Goal: Task Accomplishment & Management: Manage account settings

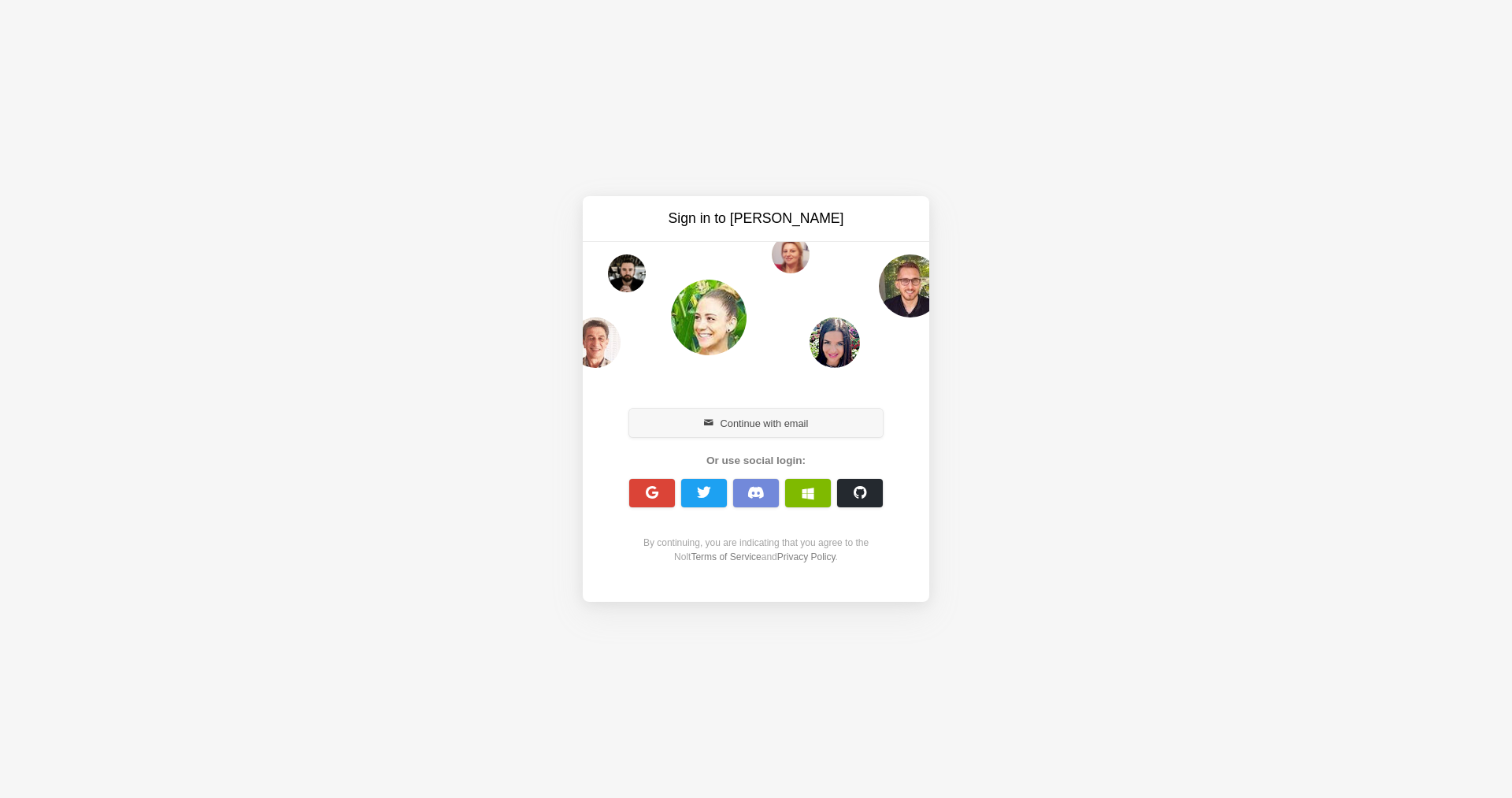
click at [726, 424] on button "Continue with email" at bounding box center [756, 423] width 254 height 28
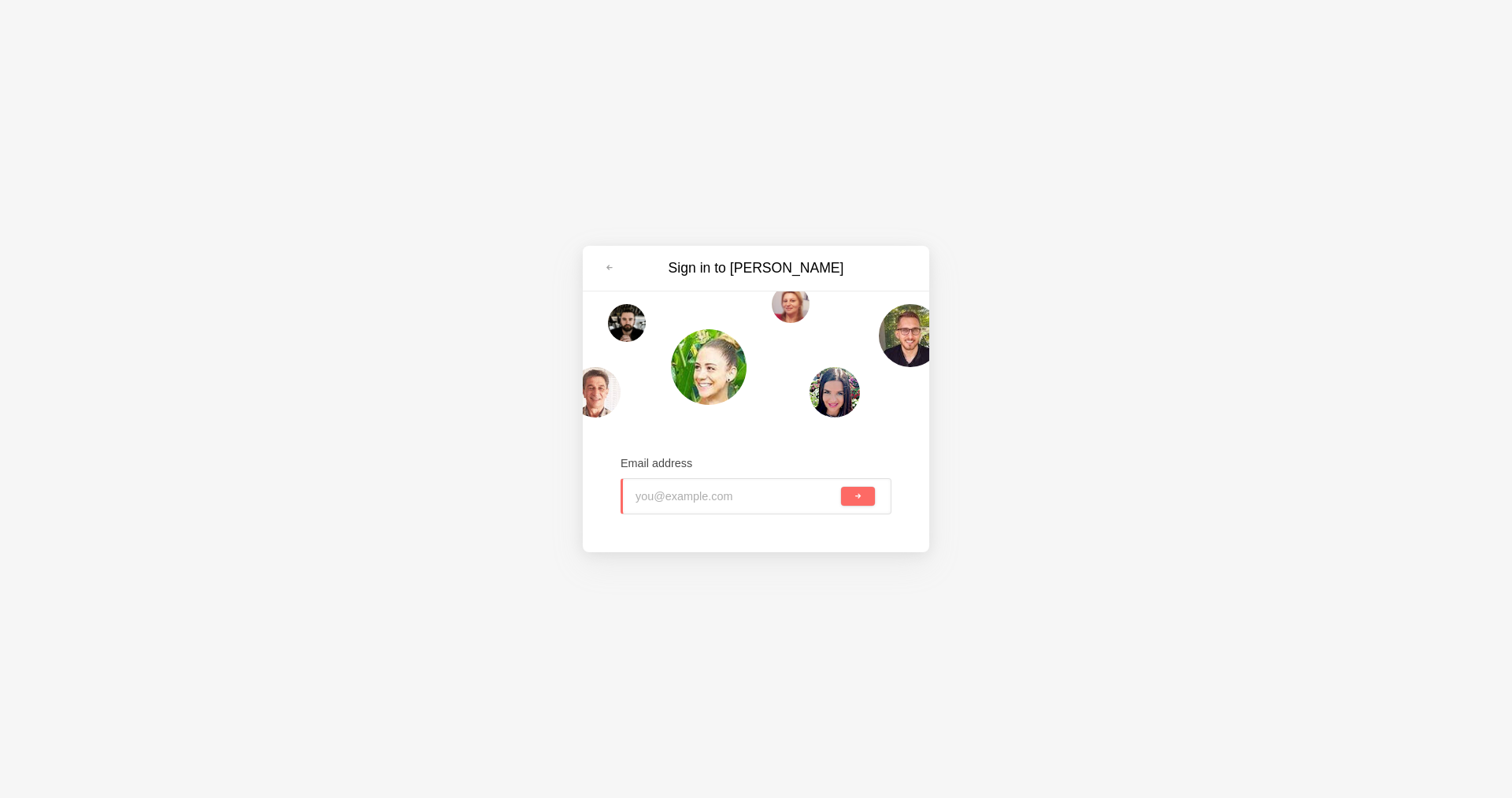
click at [697, 497] on input "email" at bounding box center [737, 496] width 203 height 35
type input "[EMAIL_ADDRESS][DOMAIN_NAME]"
click at [841, 486] on button "submit" at bounding box center [858, 496] width 34 height 19
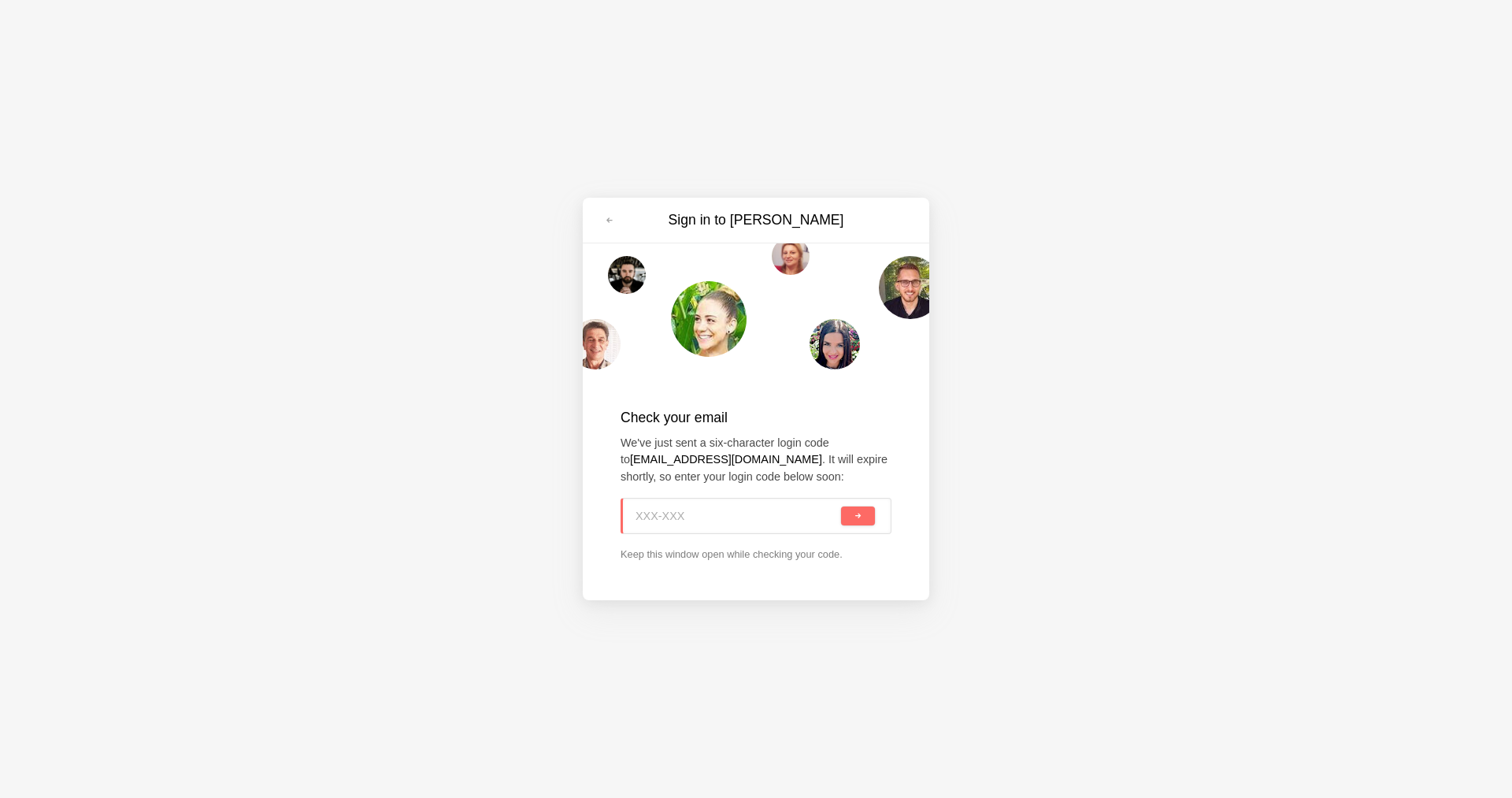
click at [674, 514] on input at bounding box center [737, 516] width 203 height 35
paste input "WNV-QKR"
type input "WNV-QKR"
click at [850, 517] on button "submit" at bounding box center [858, 516] width 34 height 19
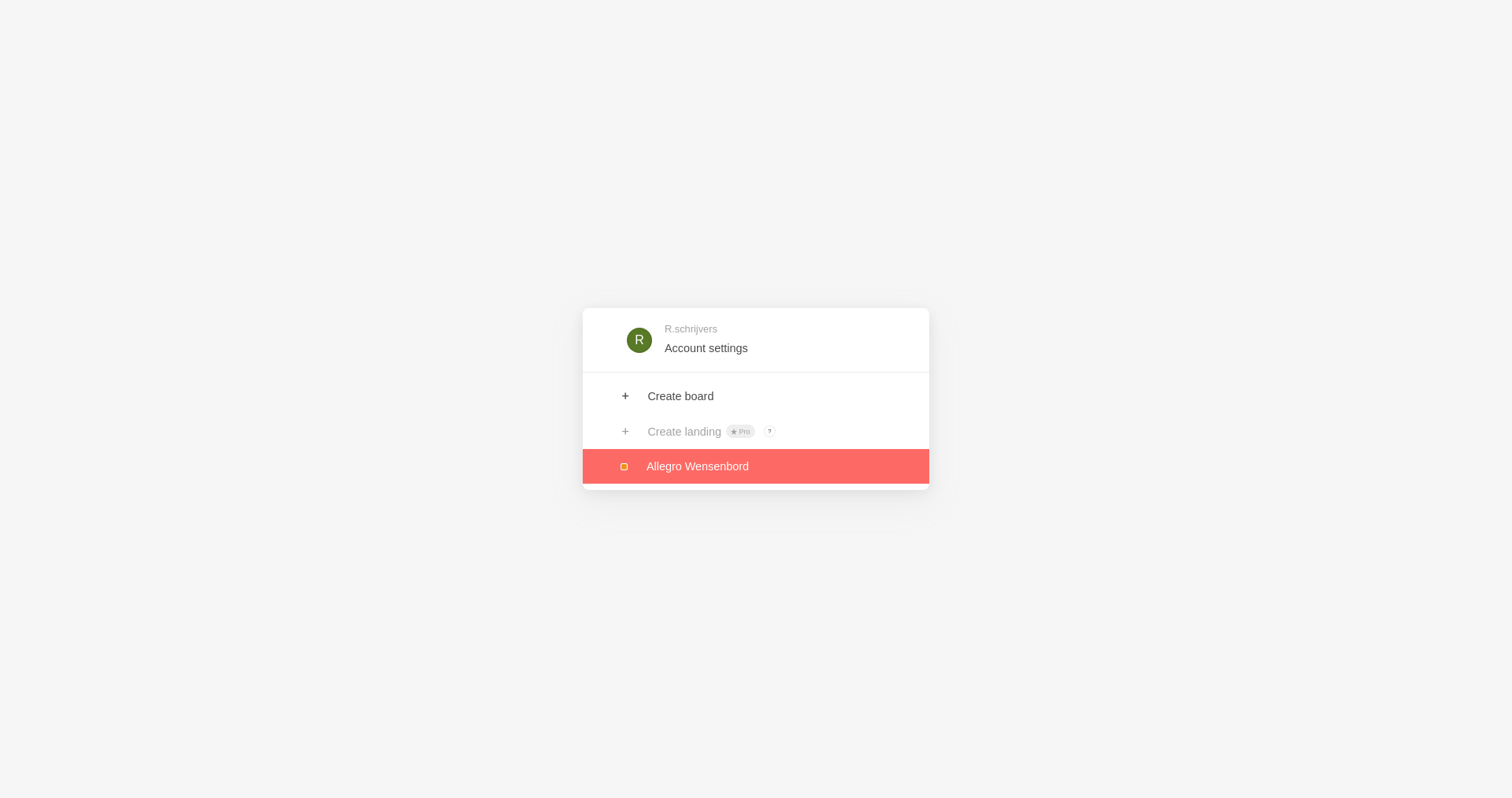
click at [729, 474] on link at bounding box center [756, 466] width 346 height 35
